Goal: Transaction & Acquisition: Obtain resource

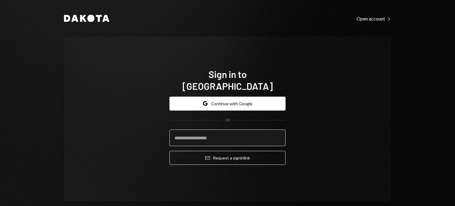
click at [231, 130] on input "email" at bounding box center [228, 138] width 116 height 17
type input "**********"
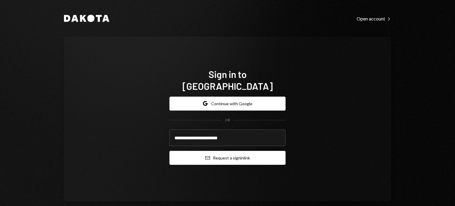
click at [232, 151] on button "Email Request a sign in link" at bounding box center [228, 158] width 116 height 14
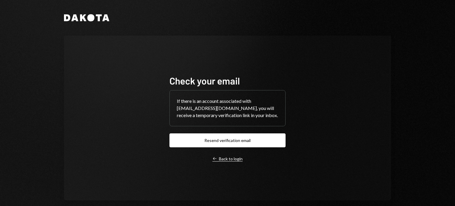
click at [227, 159] on div "Left Arrow Back to login" at bounding box center [228, 158] width 30 height 5
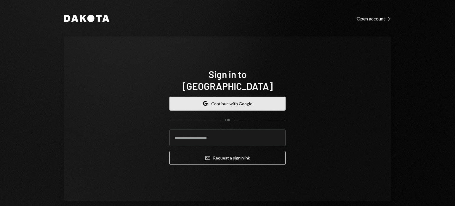
click at [244, 98] on button "Google Continue with Google" at bounding box center [228, 104] width 116 height 14
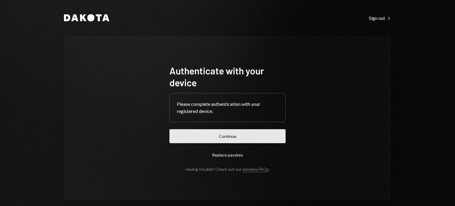
click at [271, 134] on button "Continue" at bounding box center [228, 136] width 116 height 14
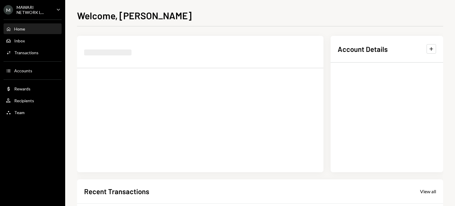
click at [57, 8] on icon "Caret Down" at bounding box center [58, 9] width 7 height 7
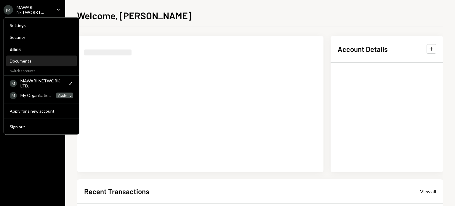
click at [41, 60] on div "Documents" at bounding box center [41, 60] width 63 height 5
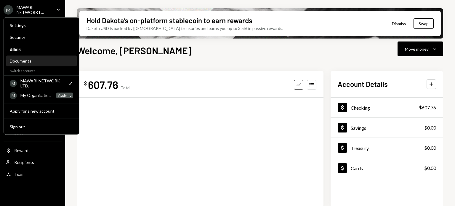
click at [22, 60] on div "Documents" at bounding box center [41, 60] width 63 height 5
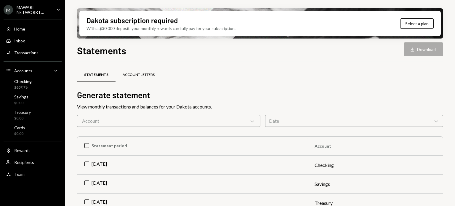
click at [141, 77] on div "Account Letters" at bounding box center [139, 75] width 46 height 14
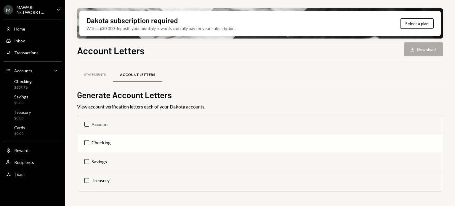
click at [106, 142] on td "Checking" at bounding box center [260, 143] width 366 height 19
click at [419, 52] on button "Download Download" at bounding box center [423, 49] width 39 height 14
